Goal: Task Accomplishment & Management: Complete application form

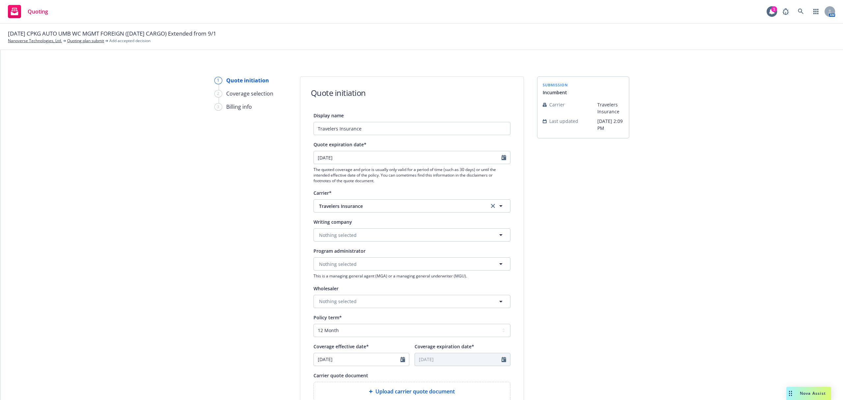
select select "12"
click at [365, 235] on button "Nothing selected" at bounding box center [411, 234] width 197 height 13
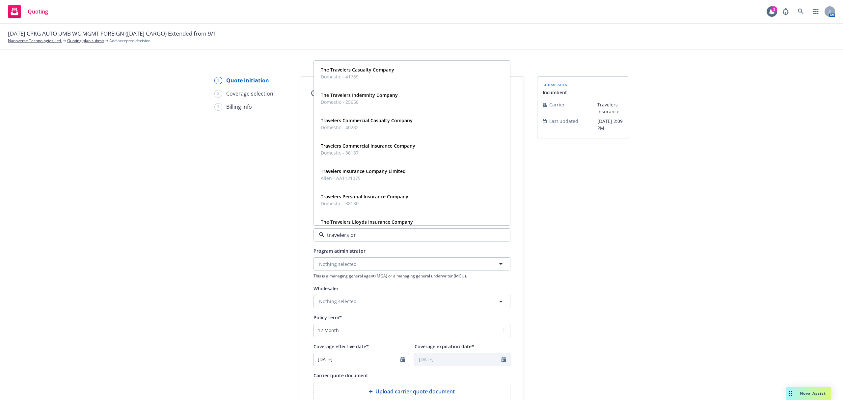
type input "travelers pro"
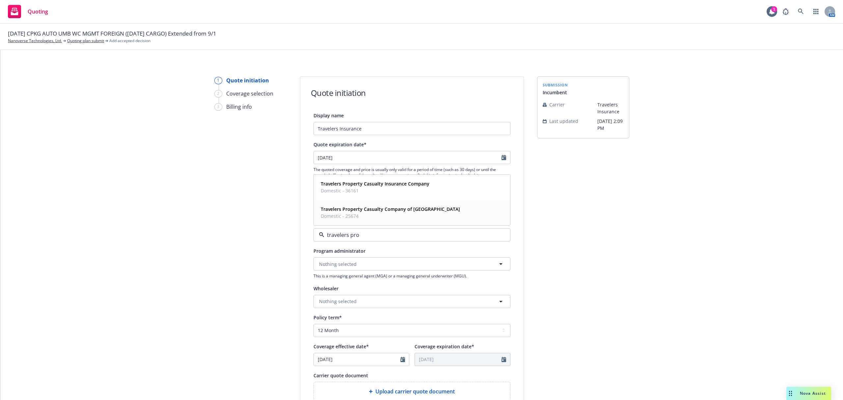
click at [381, 212] on span "Travelers Property Casualty Company of [GEOGRAPHIC_DATA]" at bounding box center [390, 208] width 139 height 7
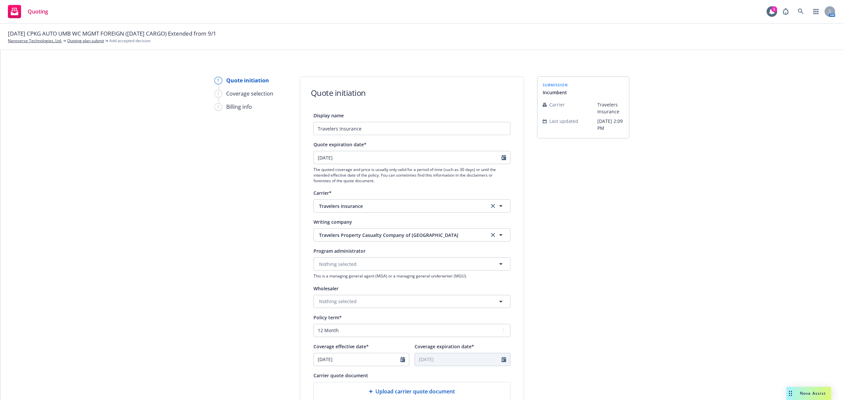
scroll to position [161, 0]
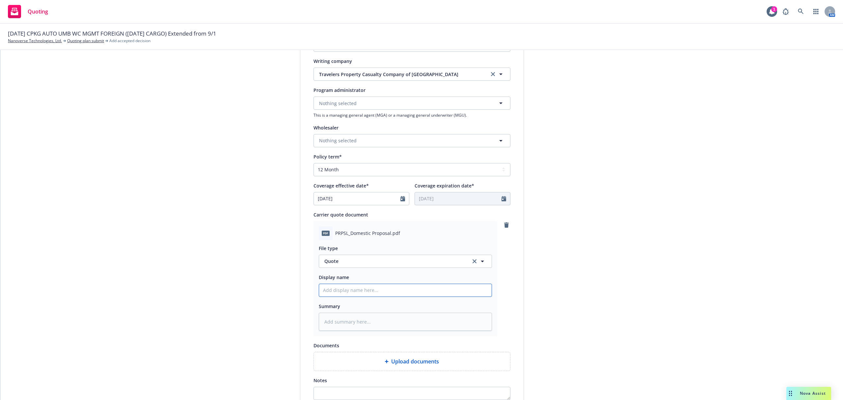
click at [377, 291] on input "Display name" at bounding box center [405, 290] width 173 height 13
type textarea "x"
type input "2"
type textarea "x"
type input "25"
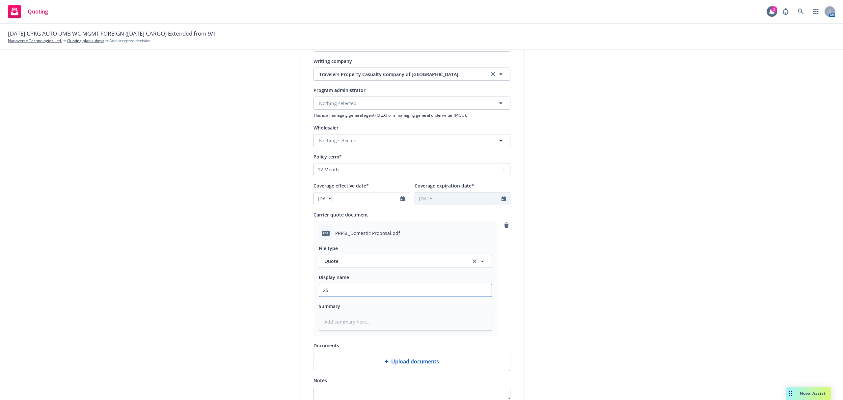
type textarea "x"
type input "25-"
type textarea "x"
type input "25-2"
type textarea "x"
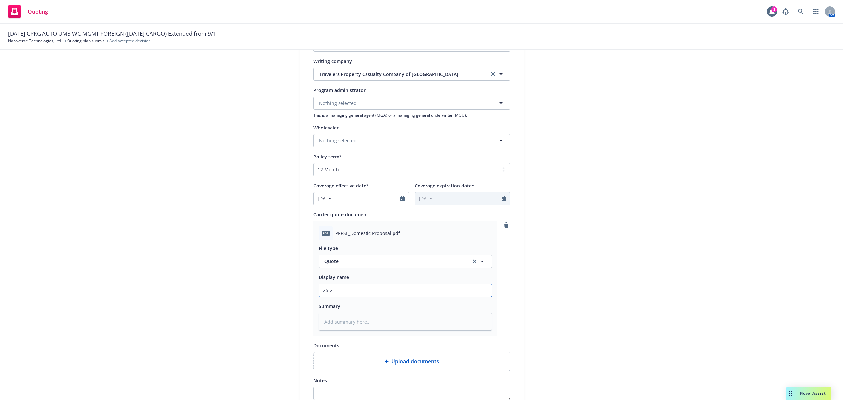
type input "25-26"
type textarea "x"
type input "25-26"
type textarea "x"
type input "25-26 U"
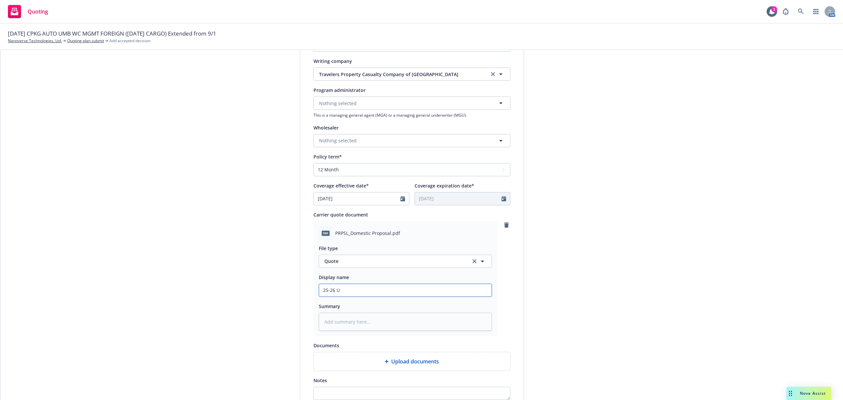
type textarea "x"
type input "25-26 UM"
type textarea "x"
type input "25-26 UMB"
type textarea "x"
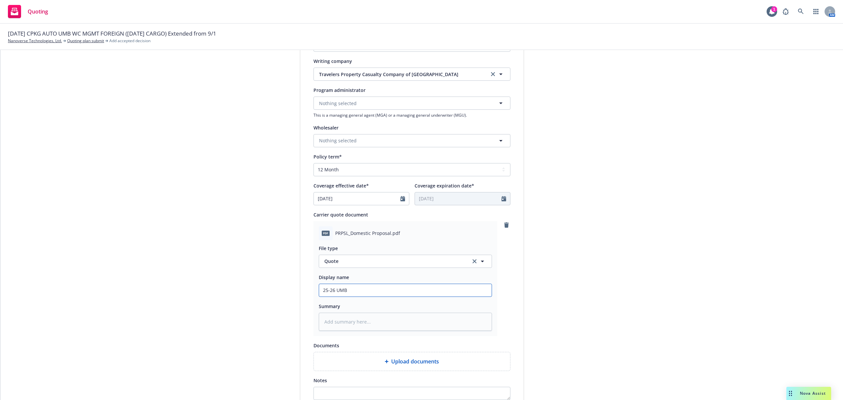
type input "25-26 UMB"
type textarea "x"
type input "25-26 UMB R"
type textarea "x"
type input "25-26 UMB Re"
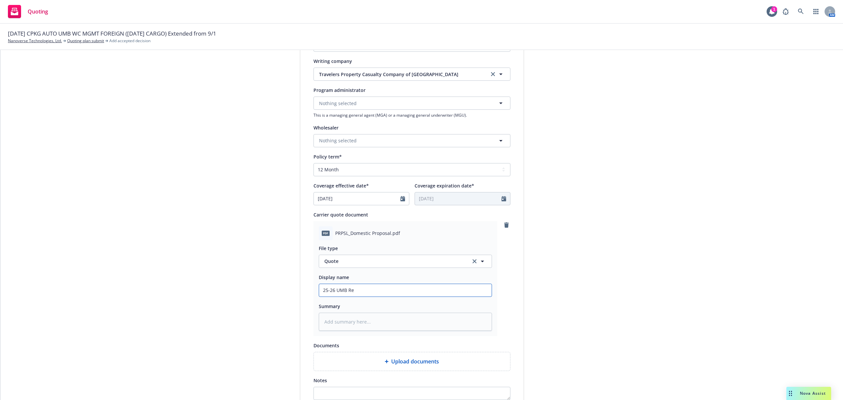
type textarea "x"
type input "25-26 UMB Ren"
type textarea "x"
type input "25-26 UMB [PERSON_NAME]"
type textarea "x"
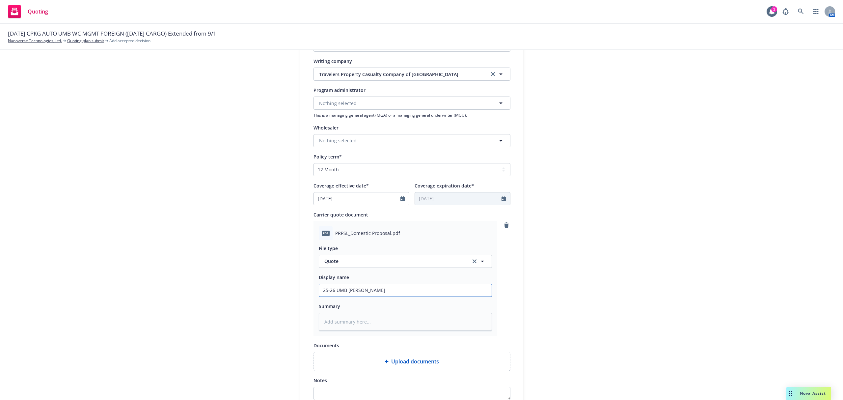
type input "25-26 UMB Renew"
type textarea "x"
type input "25-26 UMB Renewa"
type textarea "x"
type input "25-26 UMB Renewal"
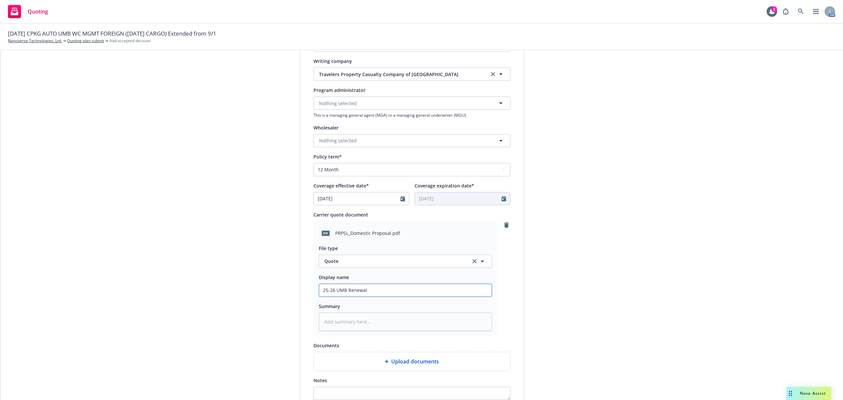
type textarea "x"
type input "25-26 UMB Renewal"
type textarea "x"
type input "25-26 UMB Renewal Q"
type textarea "x"
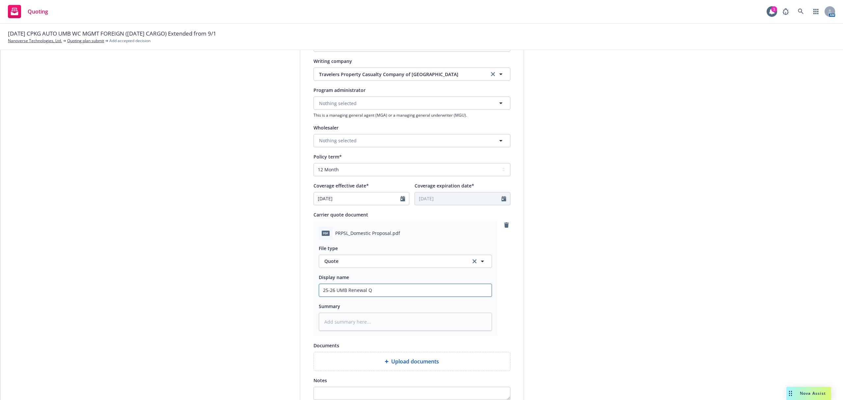
type input "25-26 UMB Renewal Qu"
type textarea "x"
type input "25-26 UMB Renewal Quo"
type textarea "x"
type input "25-26 UMB Renewal Quot"
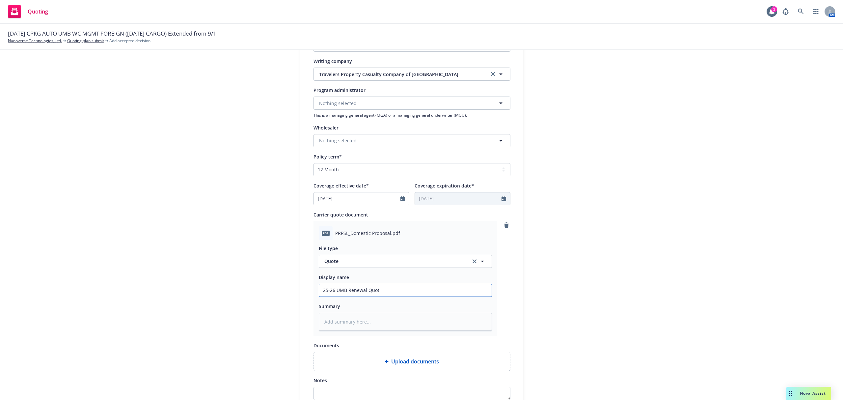
type textarea "x"
type input "25-26 UMB Renewal Quote"
type textarea "x"
type input "25-26 UMB Renewal Quote"
type textarea "x"
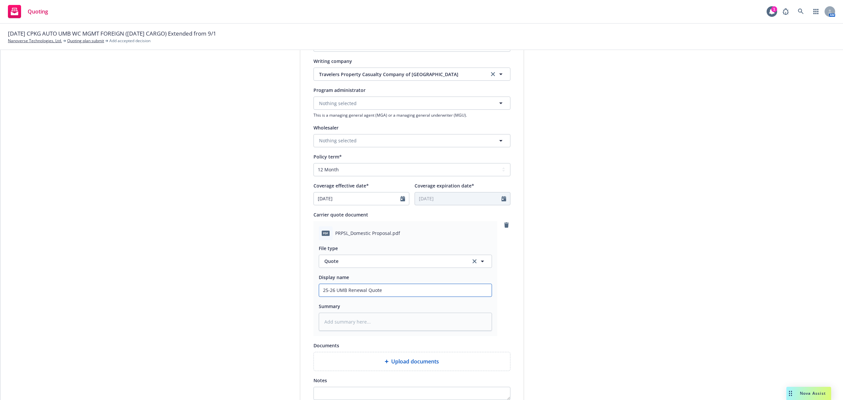
type input "25-26 UMB Renewal Quote f"
type textarea "x"
type input "25-26 UMB Renewal Quote fr"
type textarea "x"
type input "25-26 UMB Renewal Quote fro"
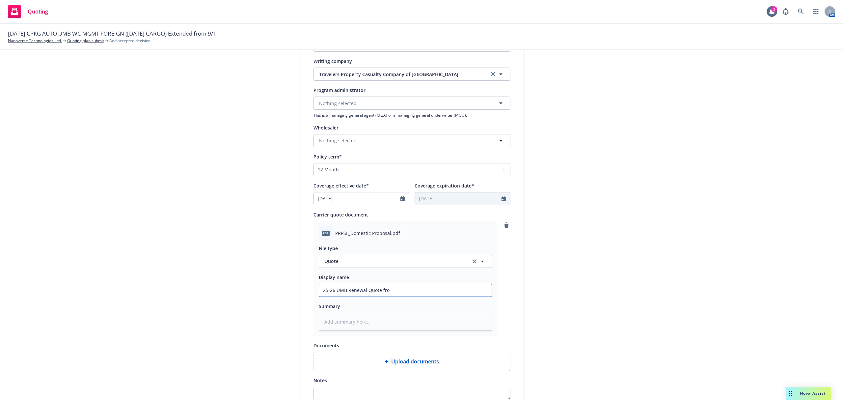
type textarea "x"
type input "25-26 UMB Renewal Quote from"
type textarea "x"
type input "25-26 UMB Renewal Quote from"
type textarea "x"
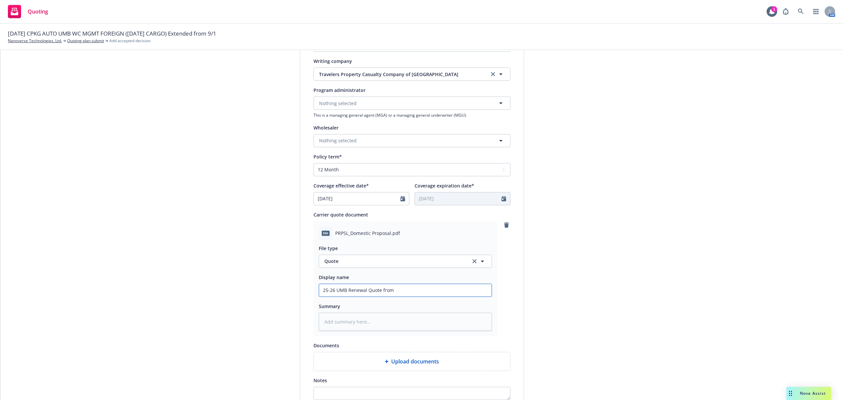
type input "25-26 UMB Renewal Quote from T"
type textarea "x"
type input "25-26 UMB Renewal Quote from Tr"
type textarea "x"
type input "25-26 UMB Renewal Quote from Tra"
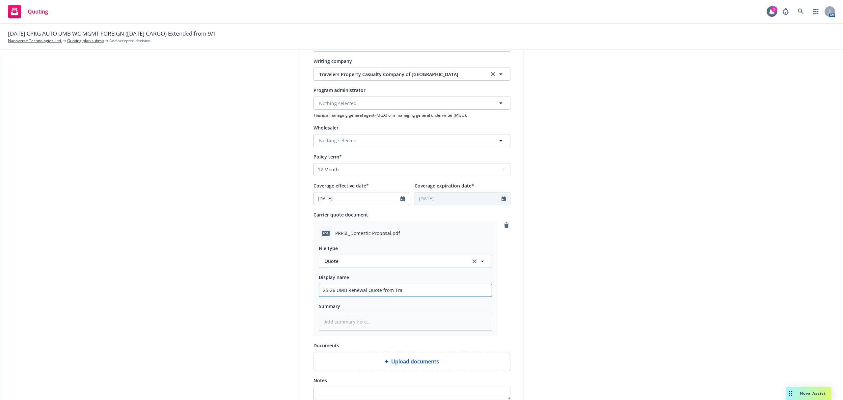
type textarea "x"
type input "25-26 UMB Renewal Quote from Trav"
type textarea "x"
type input "25-26 UMB Renewal Quote from Trave"
type textarea "x"
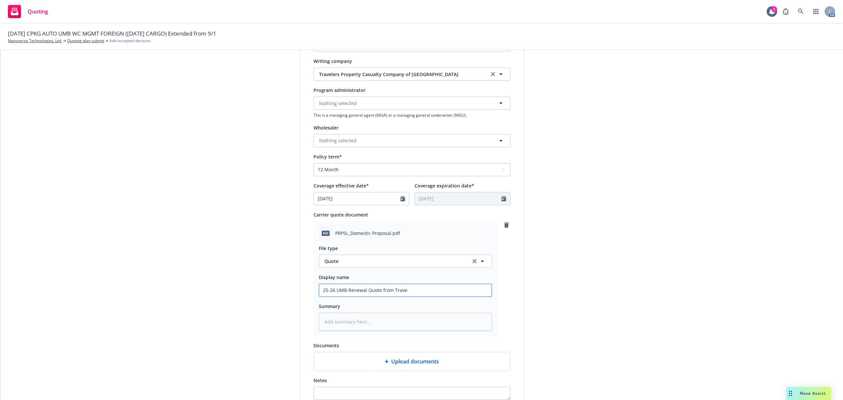
type input "25-26 UMB Renewal Quote from Travel"
type textarea "x"
type input "25-26 UMB Renewal Quote from Travele"
type textarea "x"
type input "25-26 UMB Renewal Quote from Traveler"
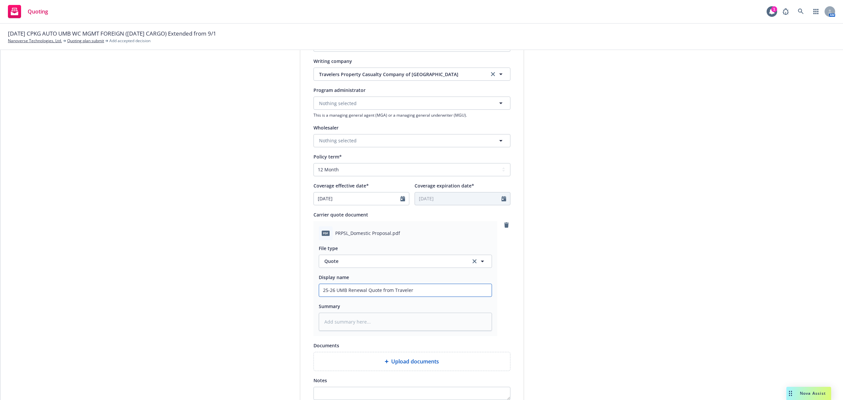
type textarea "x"
type input "25-26 UMB Renewal Quote from Travelers"
click at [366, 318] on textarea at bounding box center [405, 321] width 173 height 18
type textarea "x"
type textarea "$"
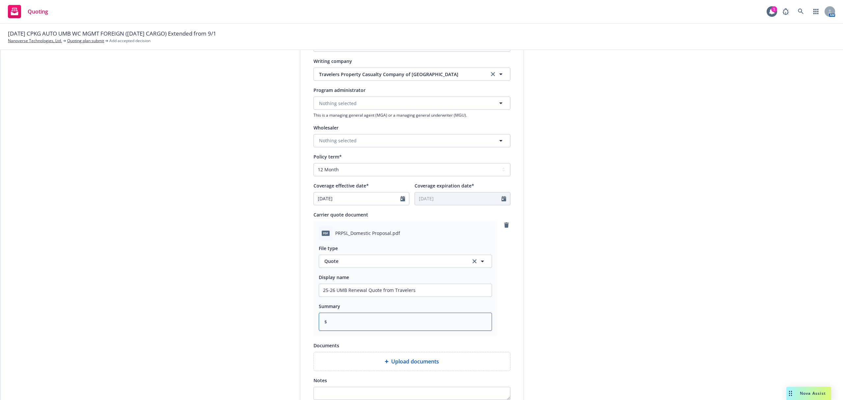
type textarea "x"
type textarea "$6"
type textarea "x"
type textarea "$6,"
type textarea "x"
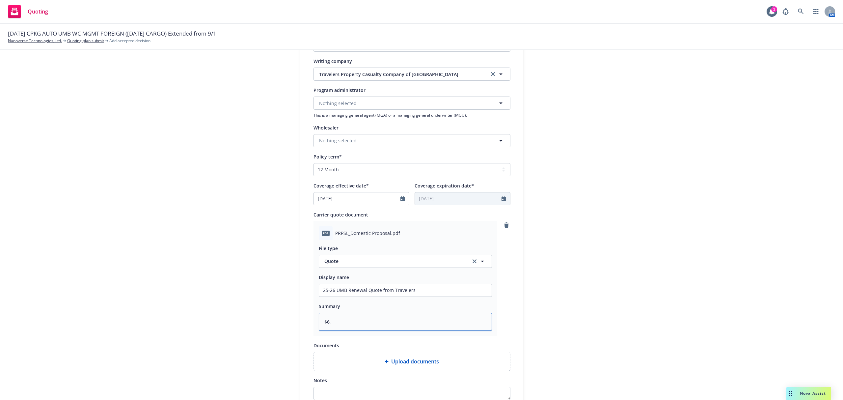
type textarea "$6,7"
type textarea "x"
type textarea "$6,70"
type textarea "x"
type textarea "$6,706"
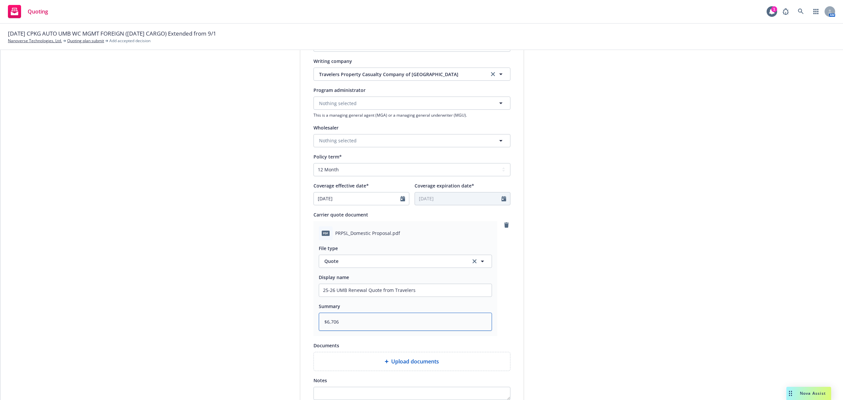
type textarea "x"
type textarea "$6,706"
type textarea "x"
type textarea "$6,706 @"
type textarea "x"
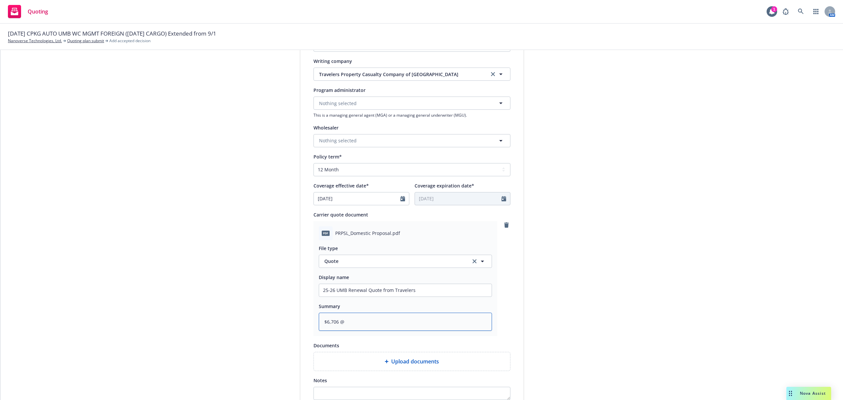
type textarea "$6,706 @"
click at [375, 322] on textarea "$6,706 @" at bounding box center [405, 321] width 173 height 18
type textarea "x"
type textarea "$6,706 @ 1"
type textarea "x"
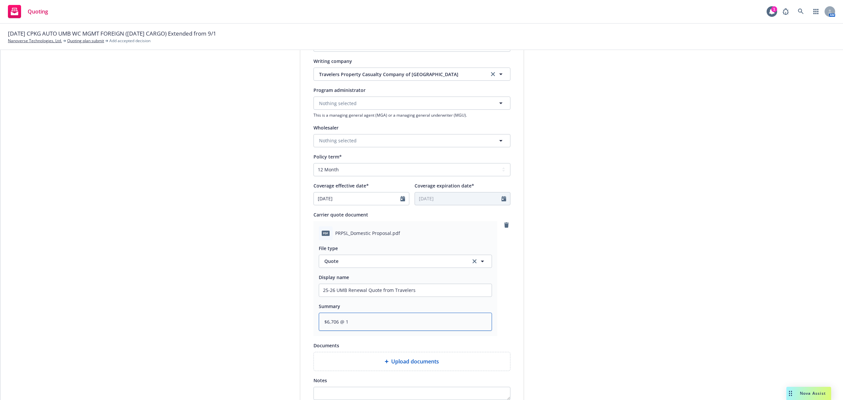
type textarea "$6,706 @ 15"
type textarea "x"
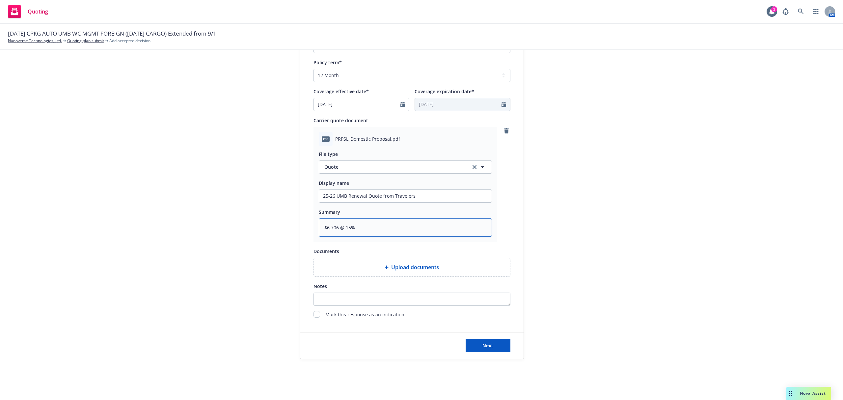
scroll to position [256, 0]
type textarea "$6,706 @ 15%"
click at [482, 345] on span "Next" at bounding box center [487, 344] width 11 height 6
type textarea "x"
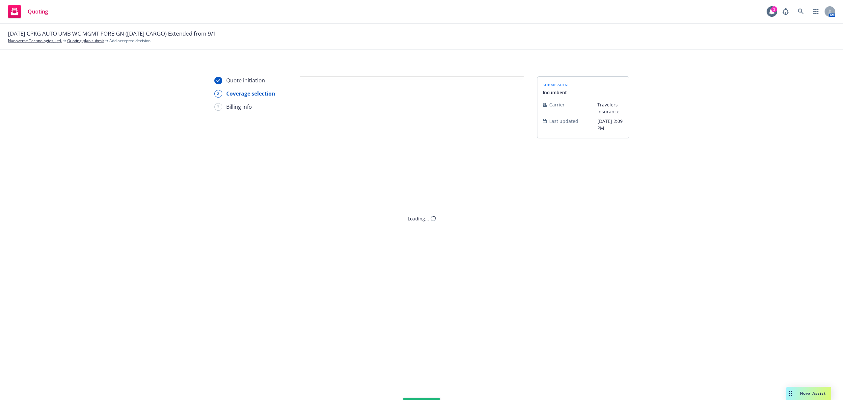
scroll to position [0, 0]
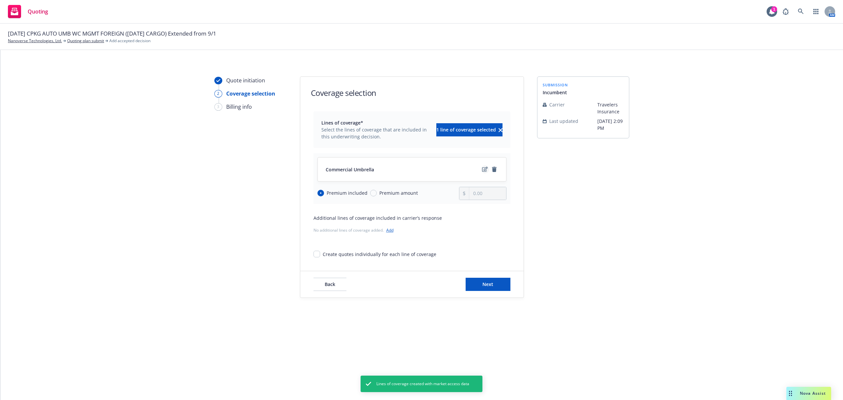
click at [487, 170] on icon "edit" at bounding box center [485, 169] width 6 height 5
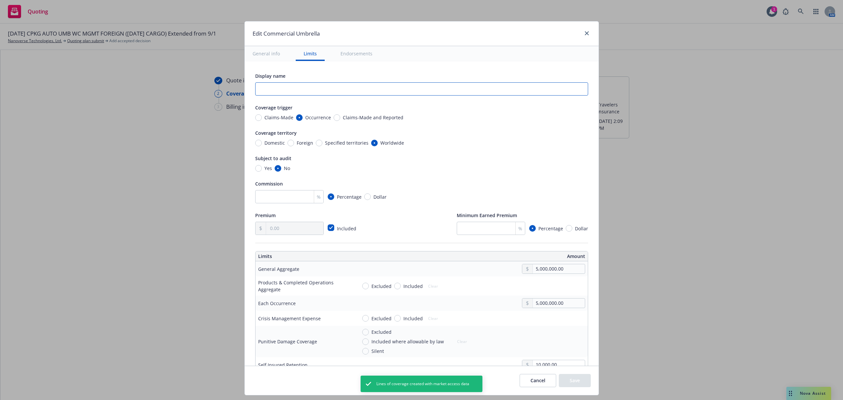
click at [284, 90] on input "text" at bounding box center [421, 88] width 333 height 13
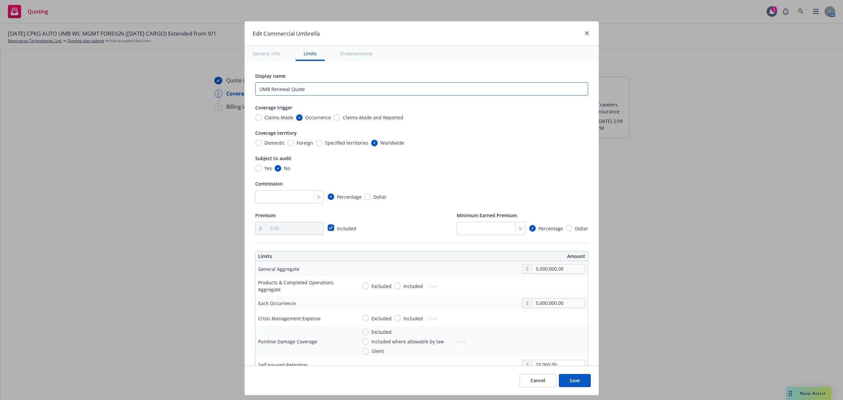
type input "UMB Renewal Quote"
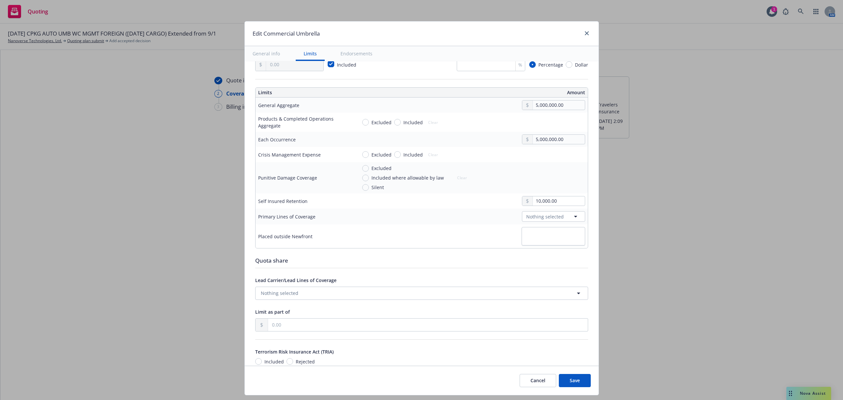
scroll to position [175, 0]
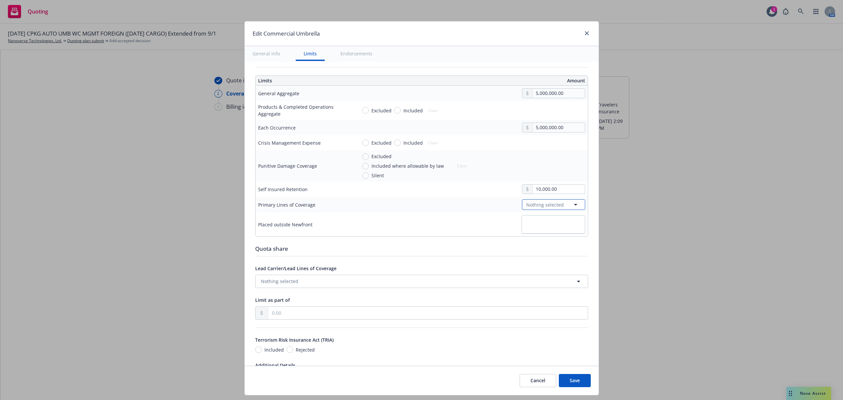
click at [534, 204] on span "Nothing selected" at bounding box center [545, 204] width 38 height 7
click at [561, 206] on button "Nothing selected" at bounding box center [553, 204] width 63 height 11
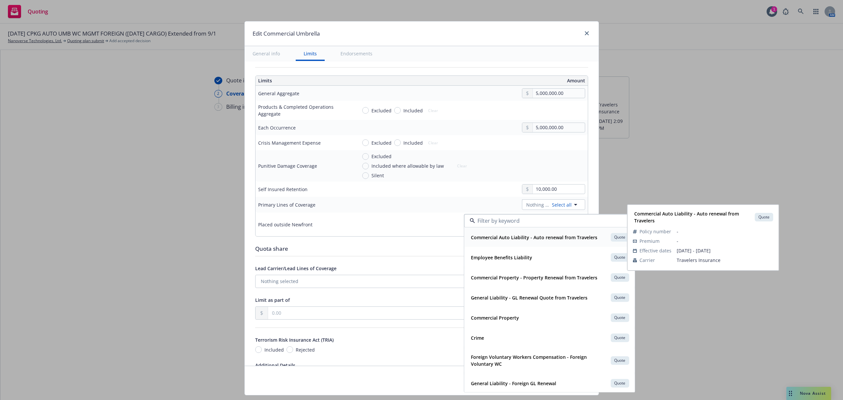
click at [541, 234] on strong "Commercial Auto Liability - Auto renewal from Travelers" at bounding box center [534, 237] width 126 height 6
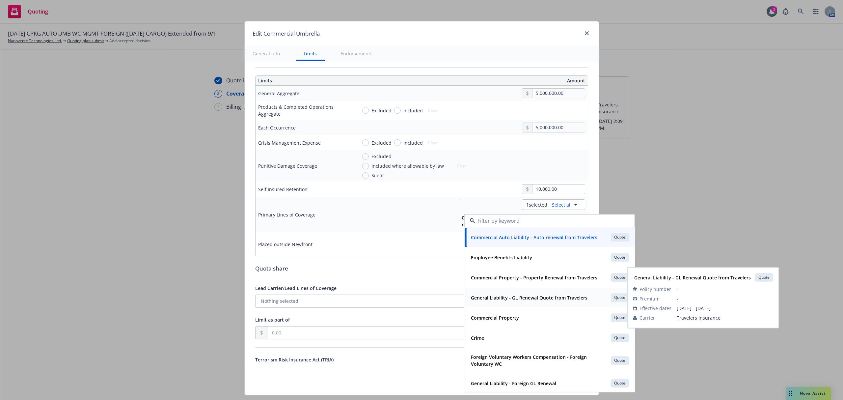
click at [541, 296] on strong "General Liability - GL Renewal Quote from Travelers" at bounding box center [529, 297] width 117 height 6
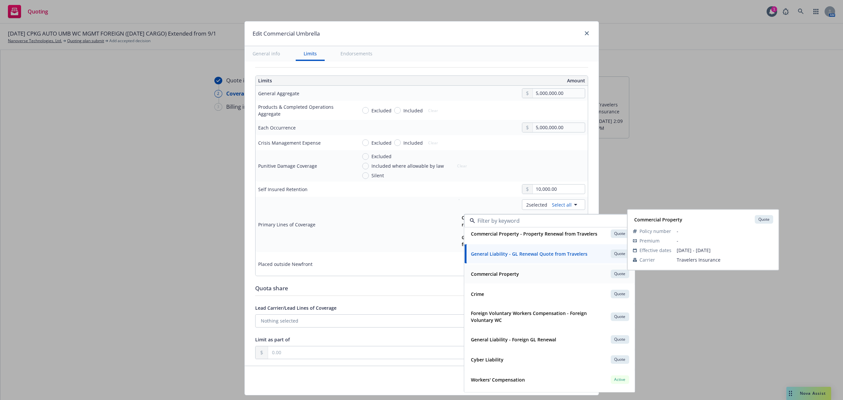
scroll to position [88, 0]
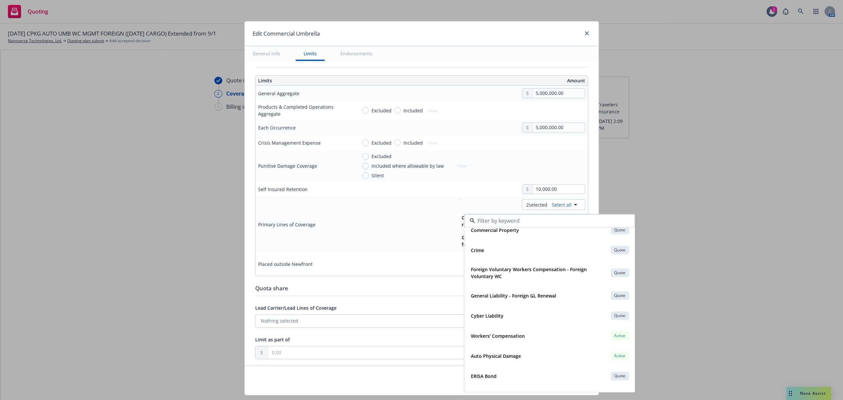
click at [388, 219] on div "2 selected Select all Commercial Auto Liability - Auto renewal from Travelers Q…" at bounding box center [471, 224] width 228 height 50
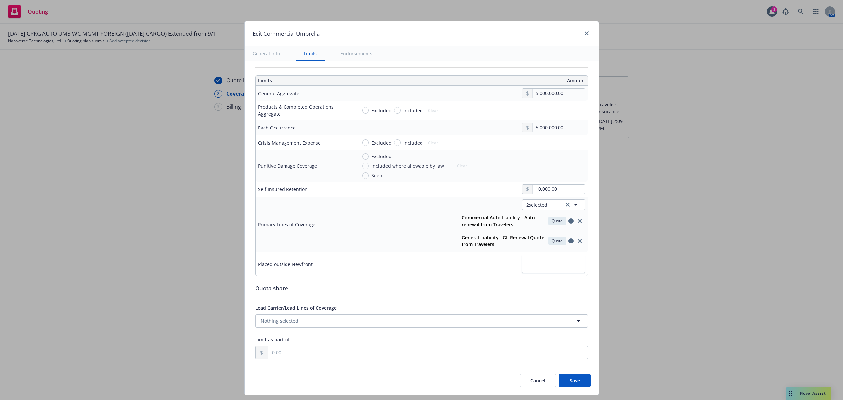
scroll to position [351, 0]
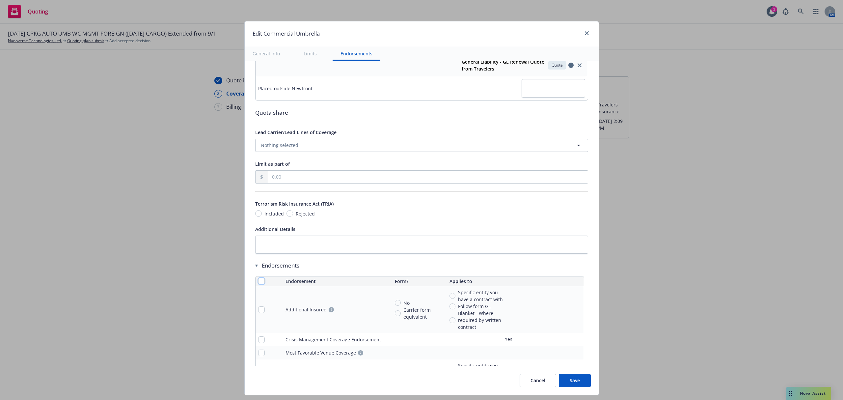
click at [258, 283] on input "checkbox" at bounding box center [261, 281] width 7 height 7
checkbox input "true"
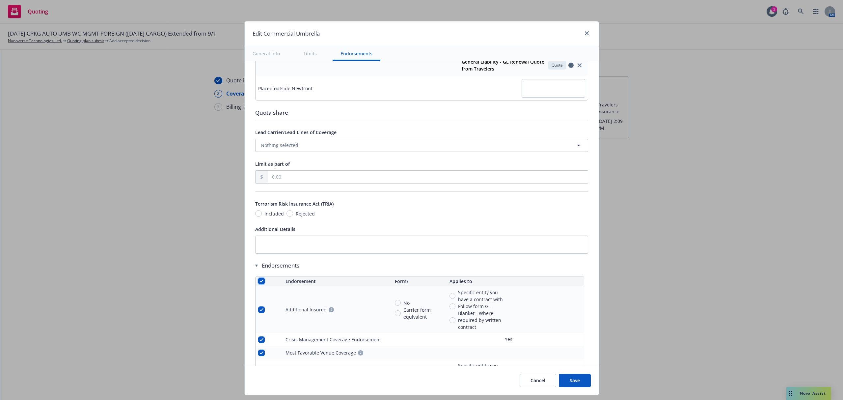
checkbox input "true"
click at [402, 382] on span "Remove endorsements" at bounding box center [411, 385] width 52 height 6
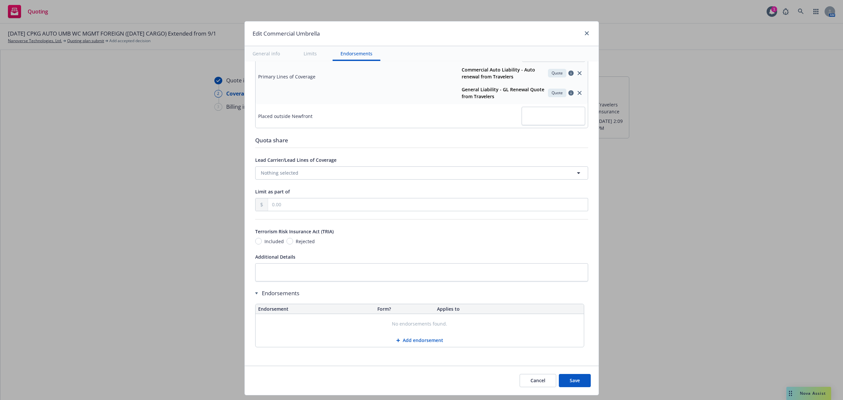
click at [572, 383] on button "Save" at bounding box center [575, 380] width 32 height 13
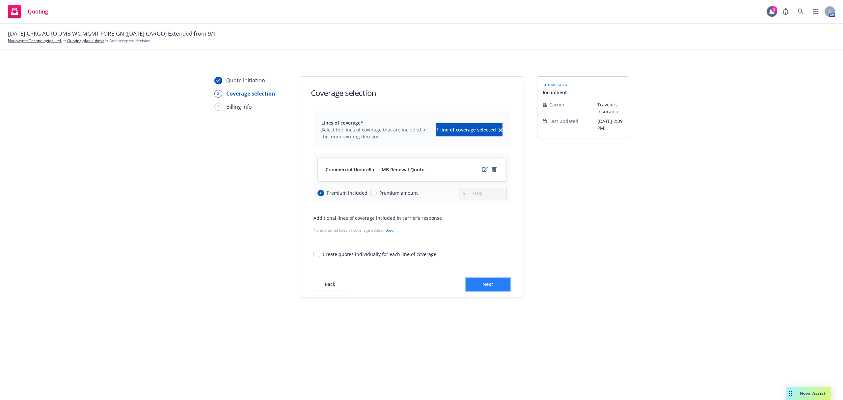
click at [482, 287] on span "Next" at bounding box center [487, 284] width 11 height 6
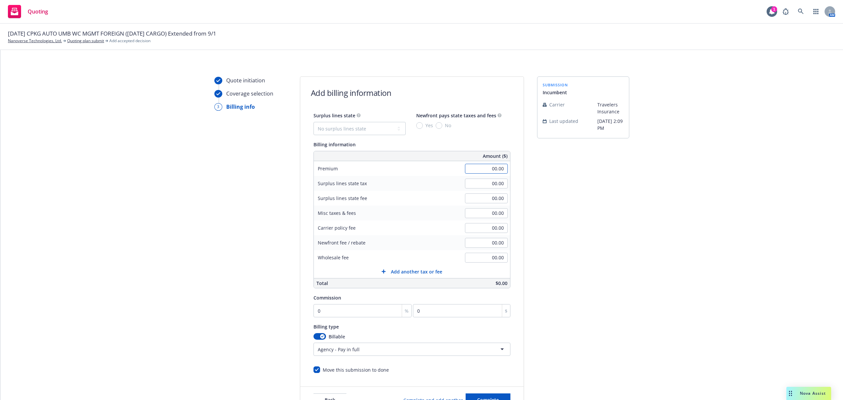
click at [472, 171] on input "00.00" at bounding box center [486, 169] width 43 height 10
type input "6,706.00"
click at [344, 315] on input "0" at bounding box center [362, 310] width 98 height 13
type input "1"
type input "67.06"
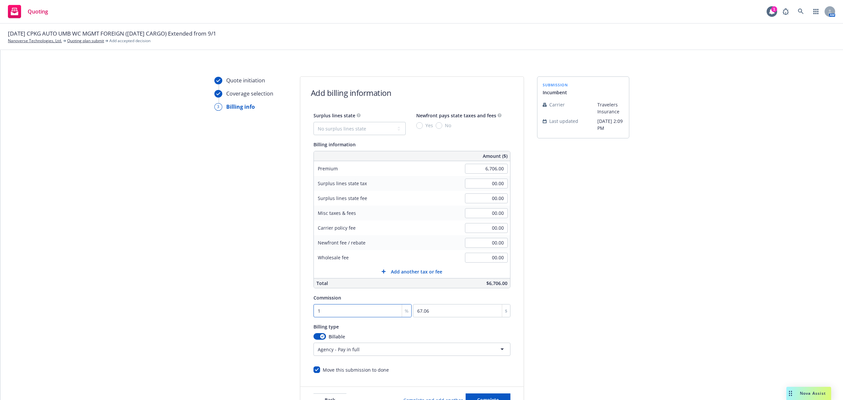
type input "15"
type input "1005.9"
type input "15"
click at [360, 347] on html "Quoting 1 AM [DATE] CPKG AUTO UMB WC MGMT FOREIGN ([DATE] CARGO) Extended from …" at bounding box center [421, 200] width 843 height 400
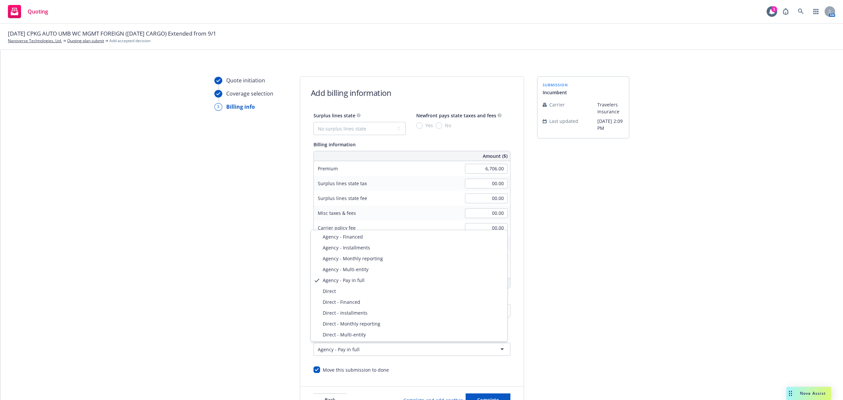
select select "DIRECT"
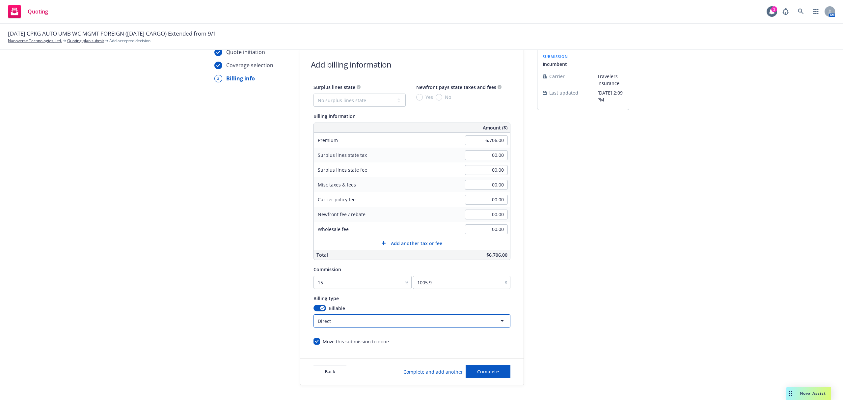
scroll to position [44, 0]
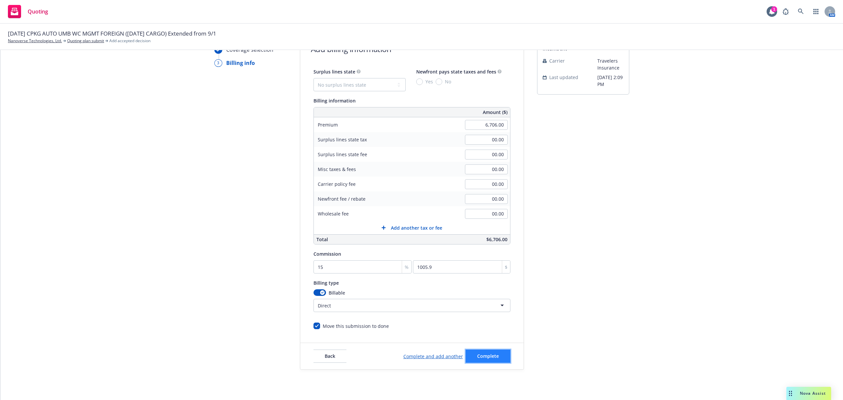
click at [483, 354] on span "Complete" at bounding box center [488, 356] width 22 height 6
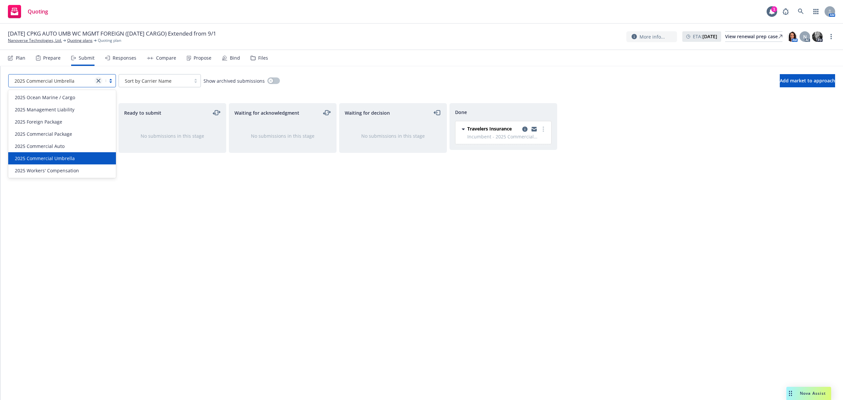
click at [98, 80] on icon "close" at bounding box center [98, 81] width 4 height 4
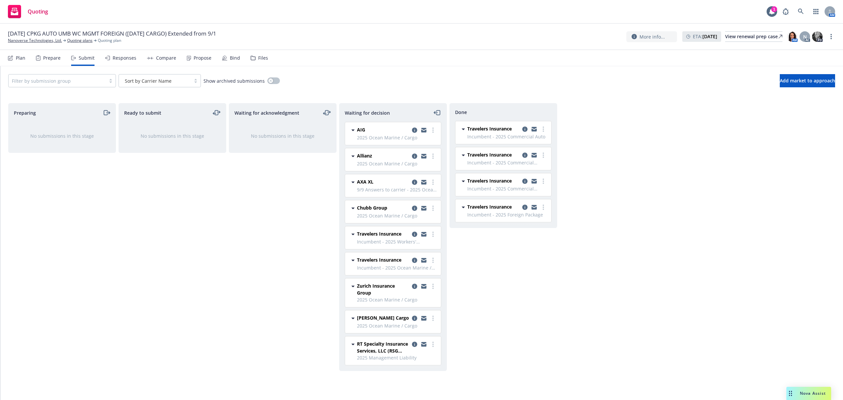
click at [229, 218] on div "Waiting for acknowledgment No submissions in this stage" at bounding box center [283, 244] width 108 height 283
click at [434, 235] on link "more" at bounding box center [433, 234] width 8 height 8
click at [421, 274] on span "Add accepted decision" at bounding box center [404, 275] width 66 height 6
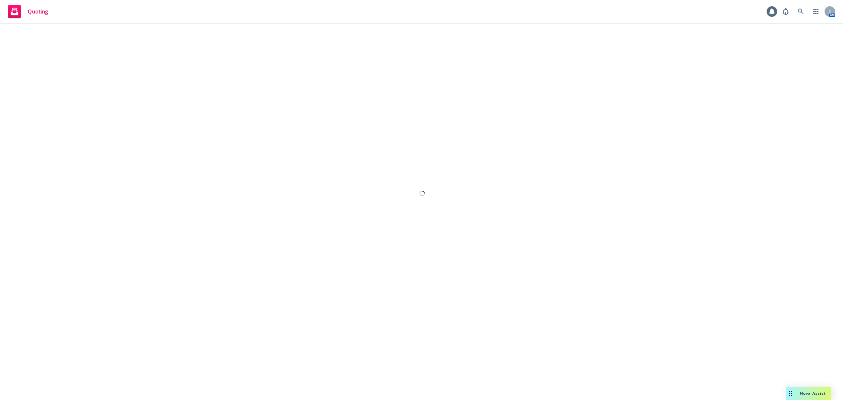
select select "12"
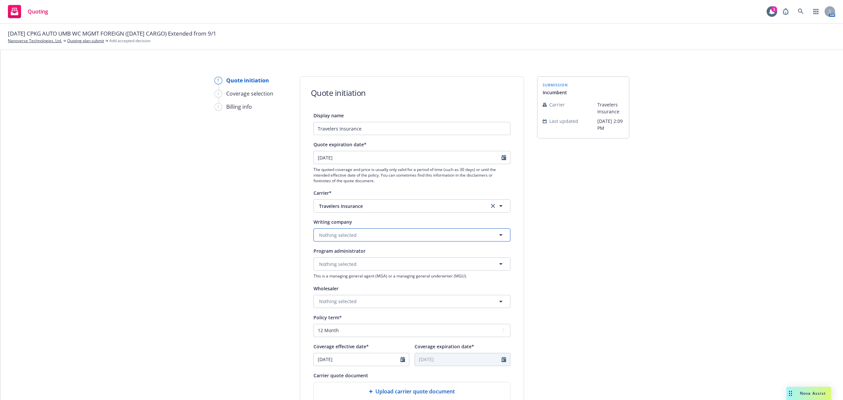
click at [348, 238] on span "Nothing selected" at bounding box center [338, 234] width 38 height 7
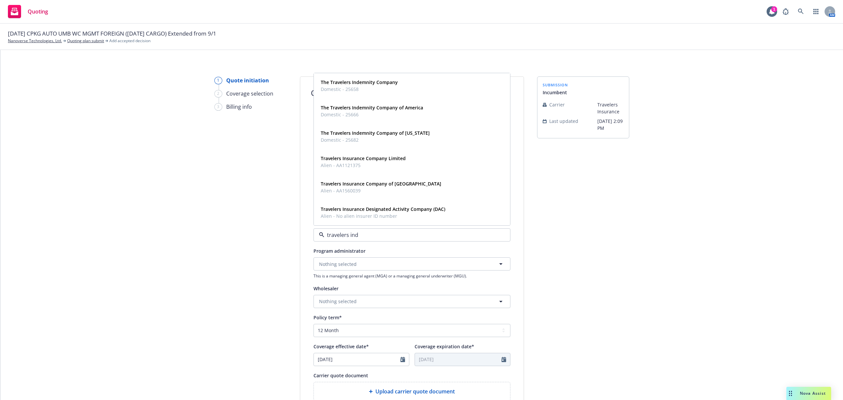
type input "travelers [GEOGRAPHIC_DATA]"
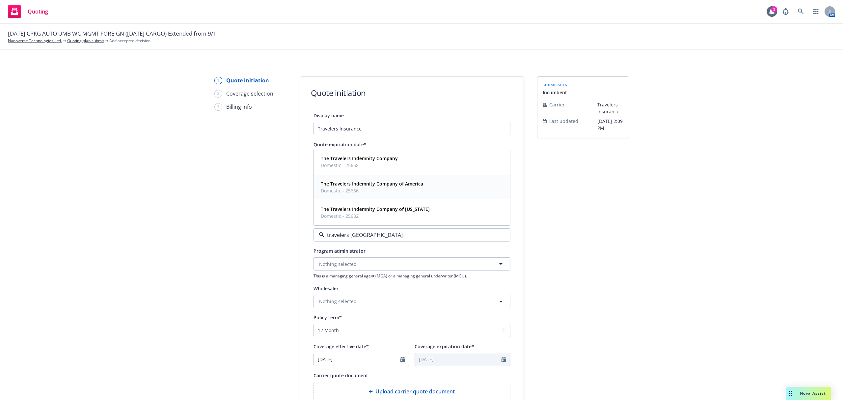
click at [369, 188] on span "Domestic - 25666" at bounding box center [372, 190] width 102 height 7
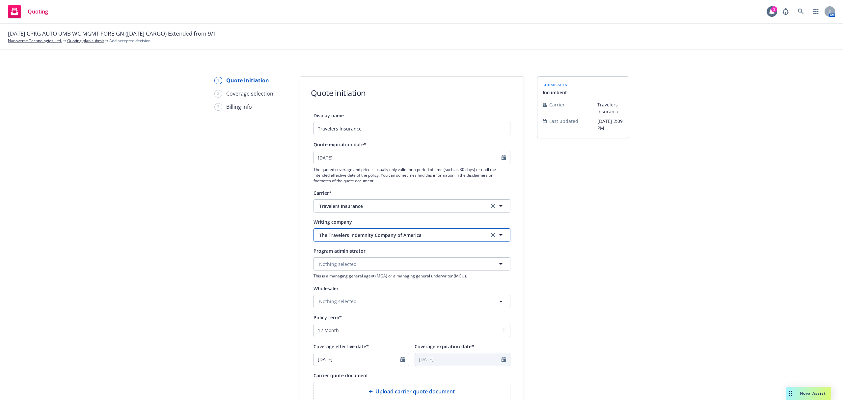
click at [387, 230] on button "The Travelers Indemnity Company of America" at bounding box center [411, 234] width 197 height 13
click at [373, 285] on span "Domestic - 25674" at bounding box center [390, 285] width 139 height 7
click at [423, 233] on span "Travelers Property Casualty Company of [GEOGRAPHIC_DATA]" at bounding box center [399, 234] width 160 height 7
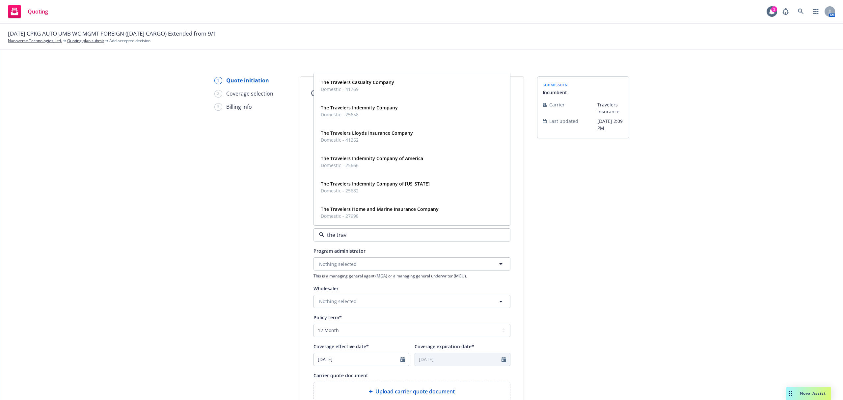
type input "the trave"
click at [379, 114] on span "Domestic - 25658" at bounding box center [359, 114] width 77 height 7
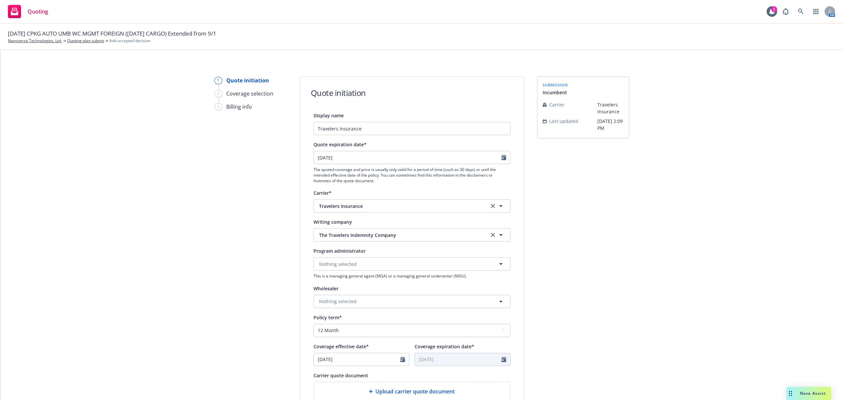
scroll to position [161, 0]
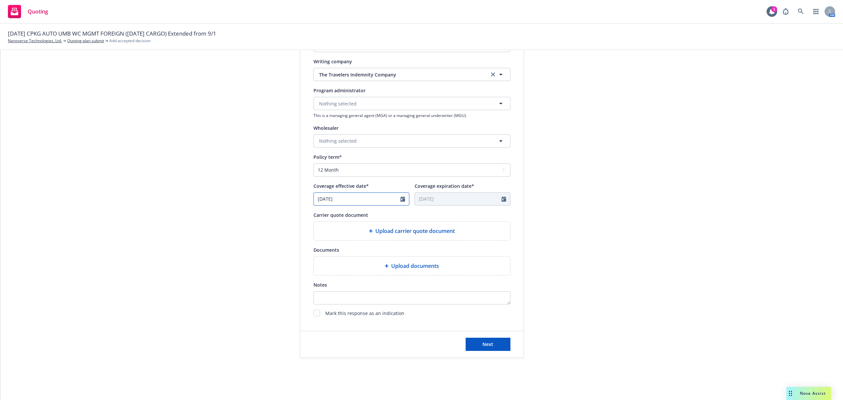
click at [401, 201] on icon "Calendar" at bounding box center [402, 198] width 5 height 5
select select "9"
click at [339, 277] on span "30" at bounding box center [343, 277] width 9 height 8
type input "[DATE]"
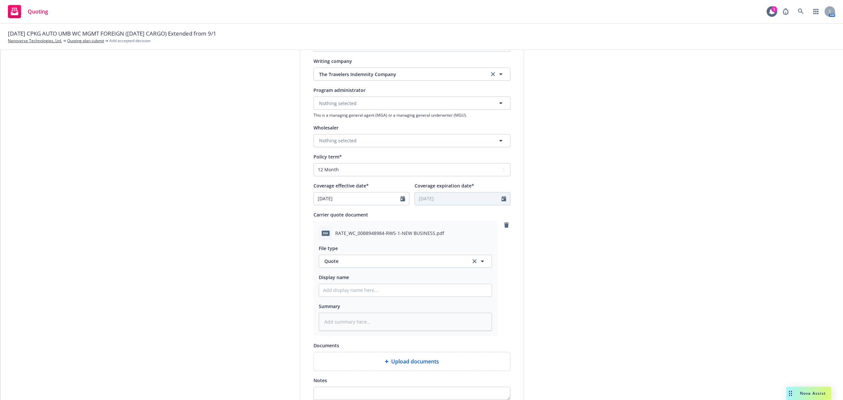
type textarea "x"
